Goal: Find specific page/section: Find specific page/section

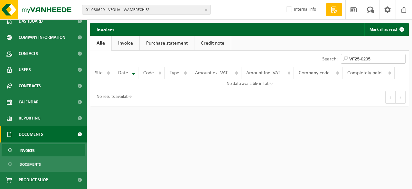
scroll to position [32, 0]
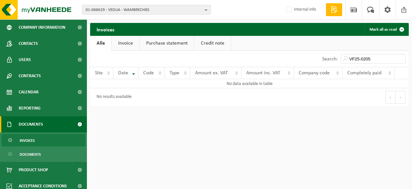
click at [73, 127] on span at bounding box center [80, 124] width 15 height 16
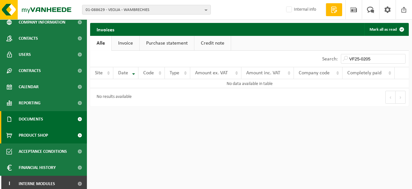
scroll to position [40, 0]
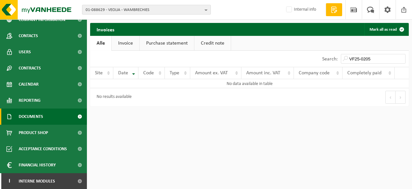
click at [164, 9] on span "01-088629 - VEOLIA - WAMBRECHIES" at bounding box center [144, 10] width 117 height 10
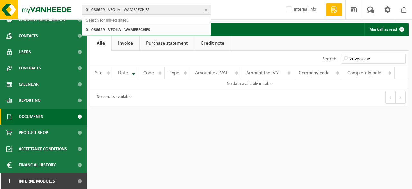
click at [119, 21] on input "text" at bounding box center [147, 20] width 126 height 8
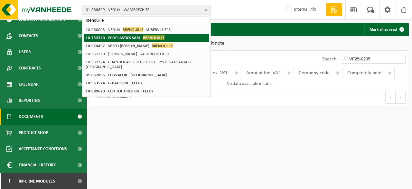
type input "brenouille"
click at [125, 39] on strong "10-753740 - ECOPLASTICS SARL - BRENOUILLE" at bounding box center [125, 37] width 79 height 5
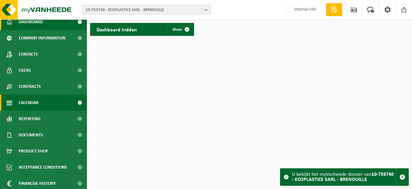
scroll to position [40, 0]
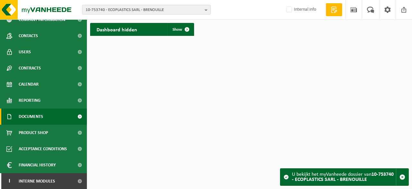
click at [46, 114] on link "Documents" at bounding box center [43, 116] width 87 height 16
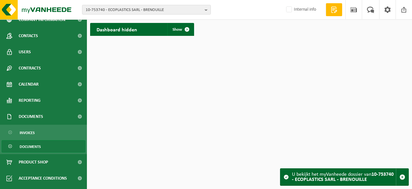
click at [32, 148] on span "Documents" at bounding box center [30, 146] width 21 height 12
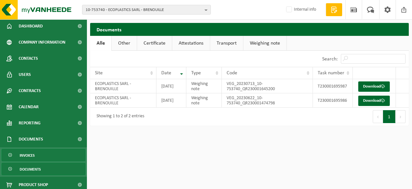
scroll to position [32, 0]
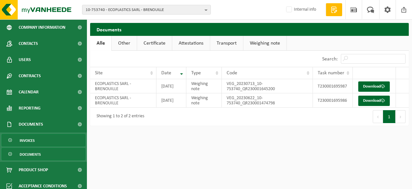
click at [32, 143] on span "Invoices" at bounding box center [27, 140] width 15 height 12
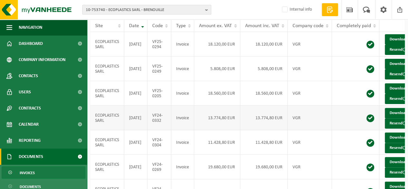
scroll to position [64, 0]
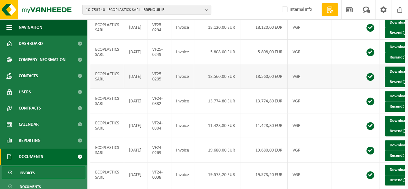
click at [161, 89] on td "VF25-0205" at bounding box center [159, 76] width 24 height 24
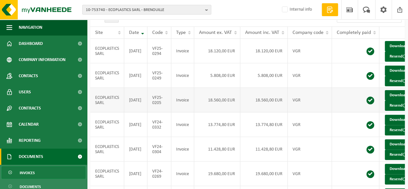
scroll to position [32, 0]
